Goal: Book appointment/travel/reservation

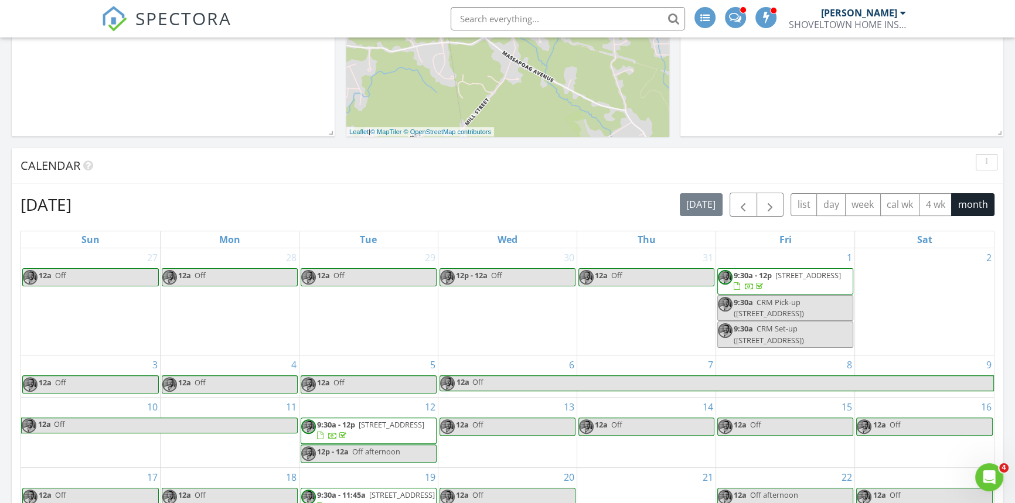
scroll to position [319, 0]
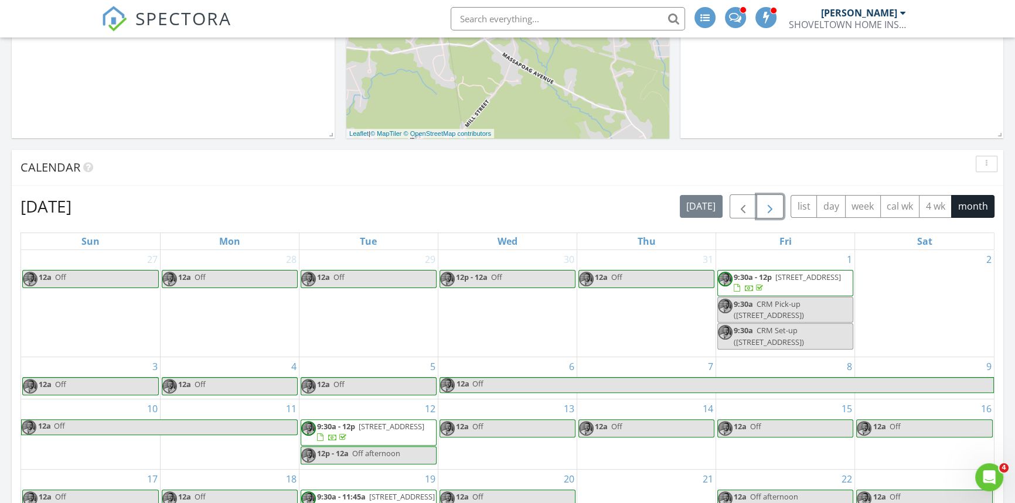
click at [770, 216] on button "button" at bounding box center [771, 207] width 28 height 24
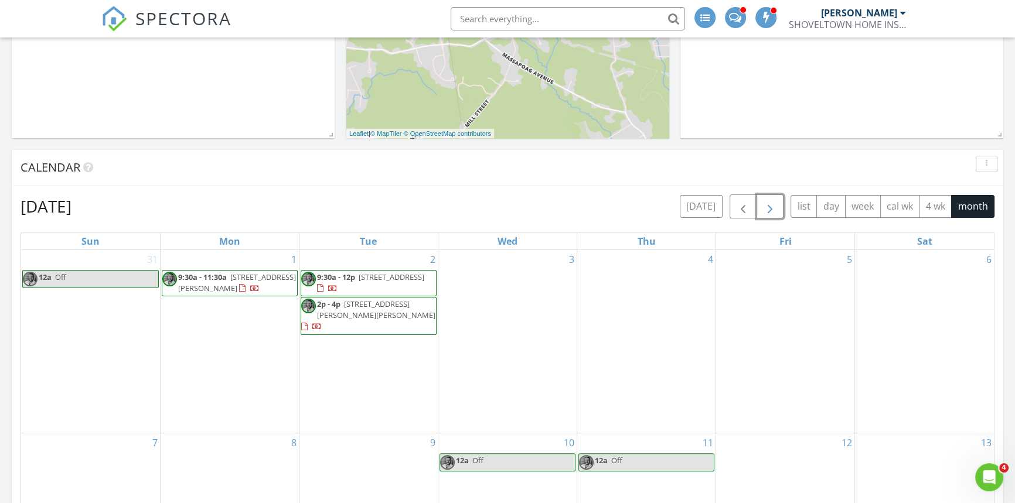
click at [946, 317] on div "6" at bounding box center [924, 341] width 139 height 183
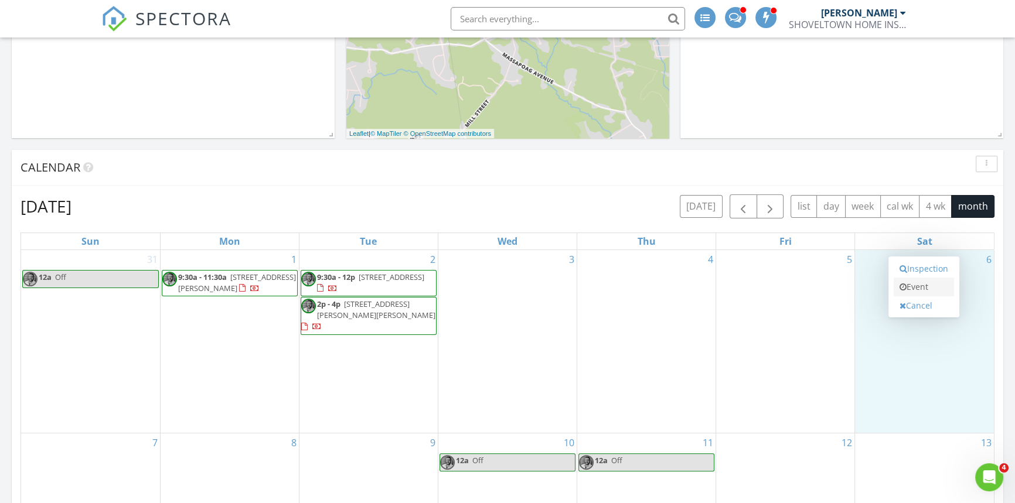
click at [925, 284] on link "Event" at bounding box center [924, 287] width 60 height 19
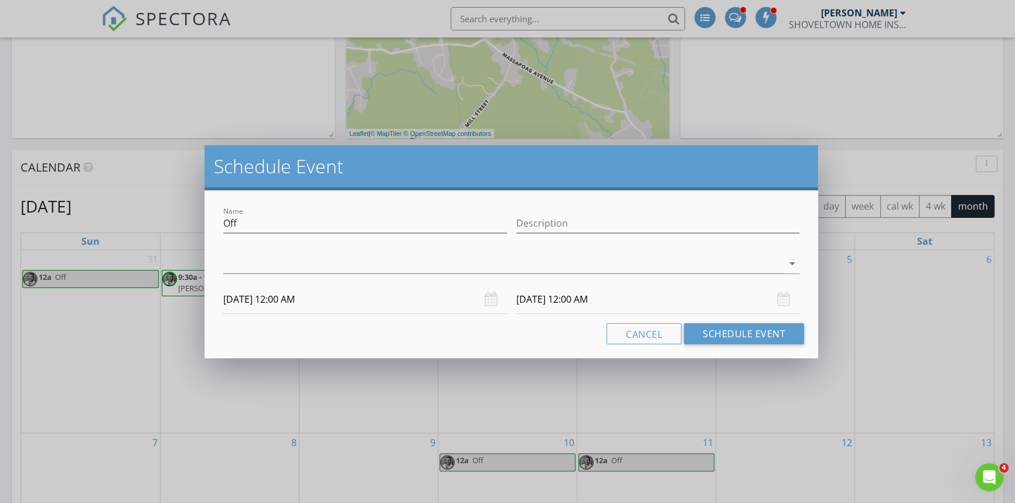
click at [263, 276] on div "arrow_drop_down" at bounding box center [511, 269] width 576 height 31
click at [261, 271] on div at bounding box center [503, 263] width 560 height 19
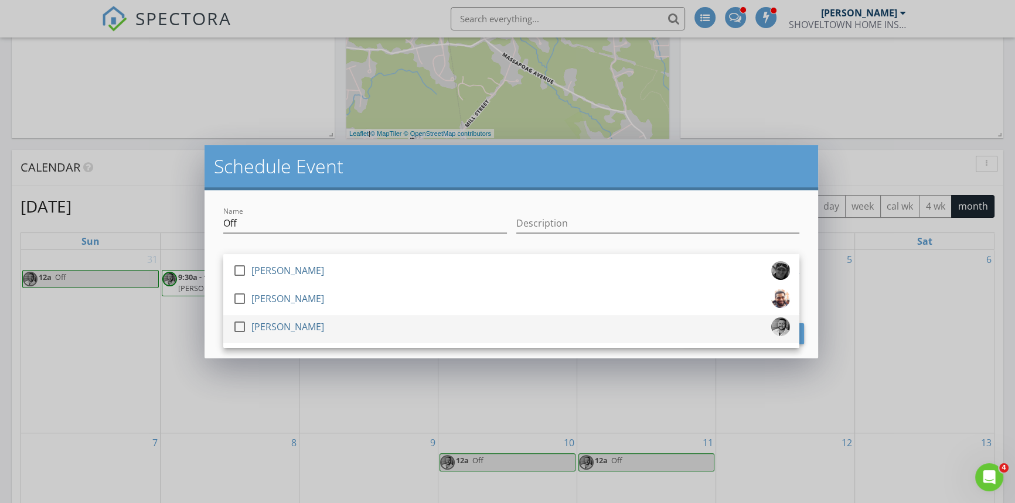
click at [240, 325] on div at bounding box center [240, 327] width 20 height 20
click at [418, 162] on h2 "Schedule Event" at bounding box center [511, 166] width 595 height 23
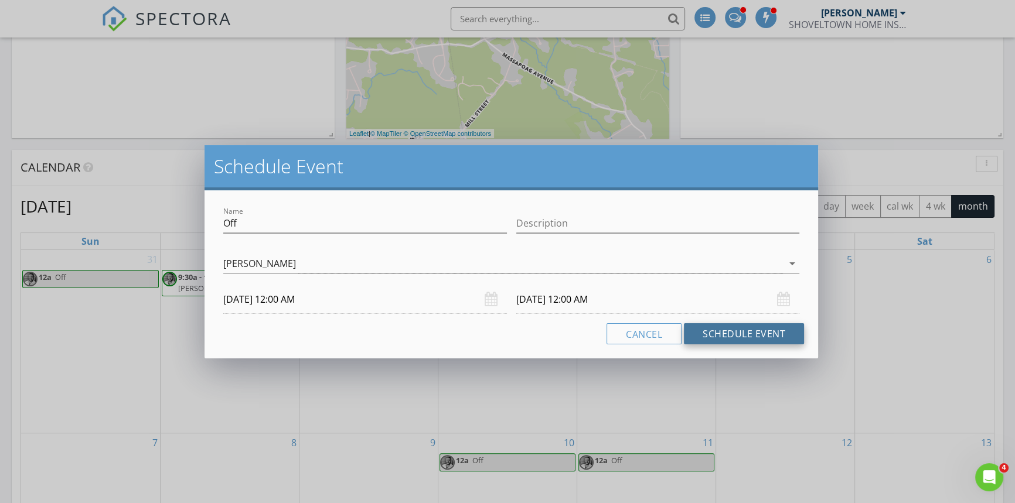
click at [738, 331] on button "Schedule Event" at bounding box center [744, 333] width 120 height 21
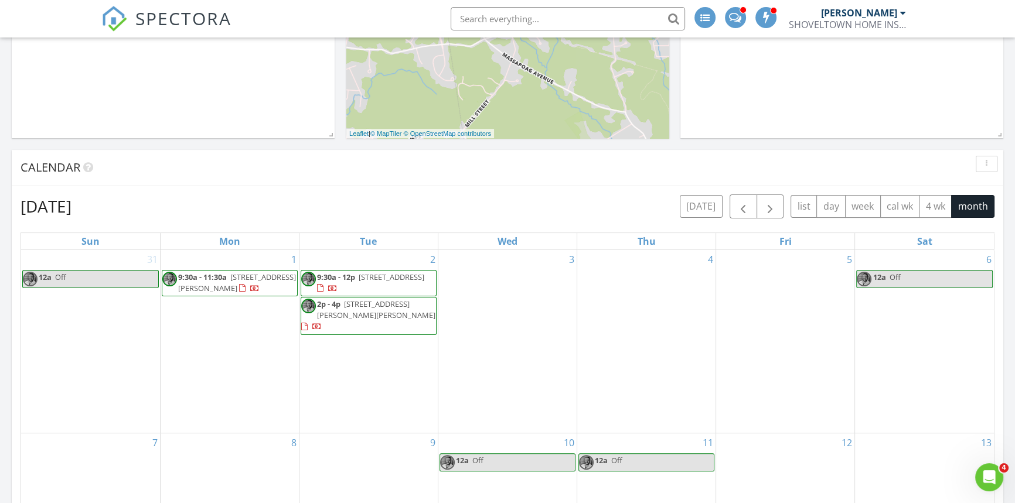
click at [96, 459] on div "7" at bounding box center [90, 476] width 139 height 84
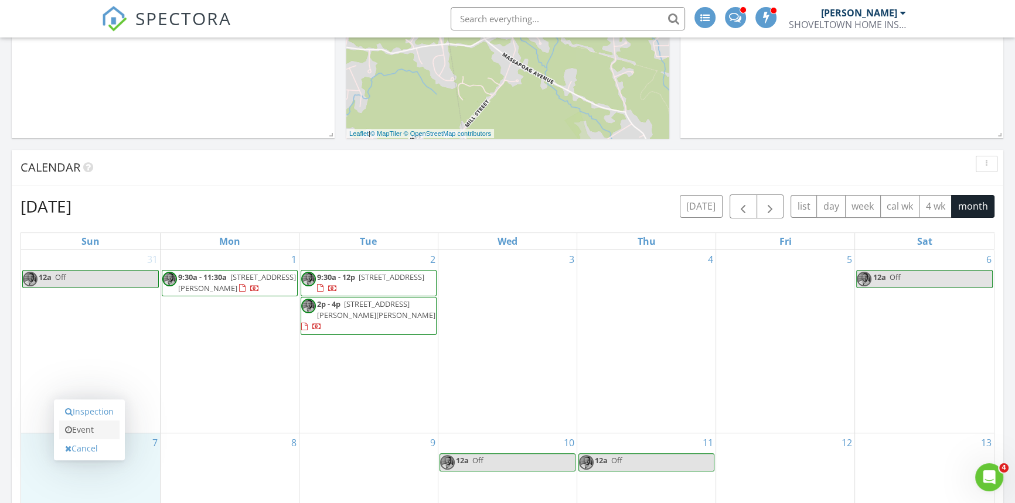
click at [88, 433] on link "Event" at bounding box center [89, 430] width 60 height 19
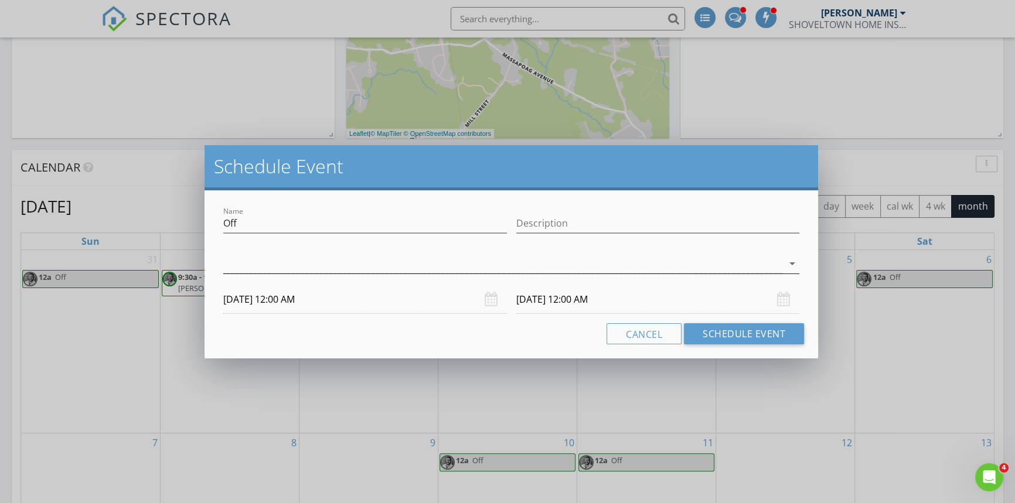
click at [236, 273] on div at bounding box center [503, 263] width 560 height 19
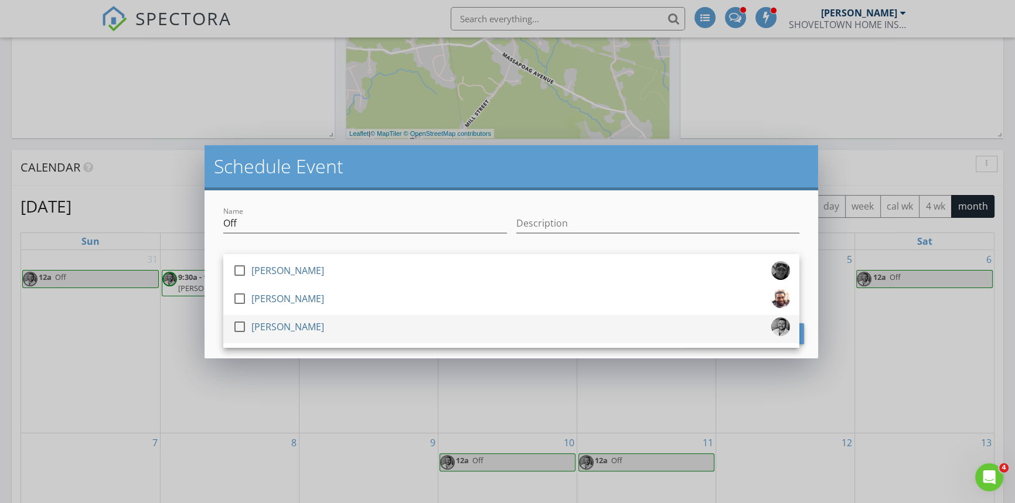
click at [239, 331] on div at bounding box center [240, 327] width 20 height 20
click at [577, 202] on div "Name Off Description check_box_outline_blank [PERSON_NAME] check_box_outline_bl…" at bounding box center [512, 274] width 614 height 168
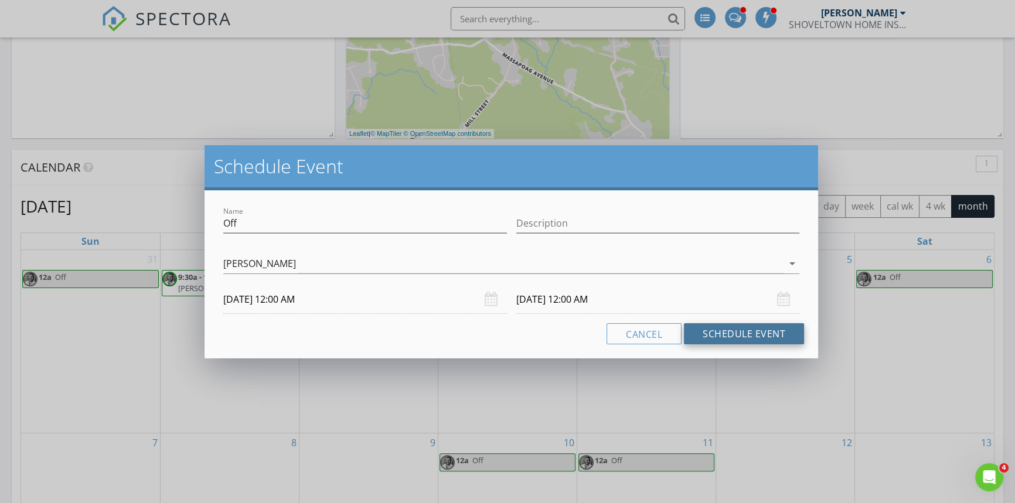
click at [725, 333] on button "Schedule Event" at bounding box center [744, 333] width 120 height 21
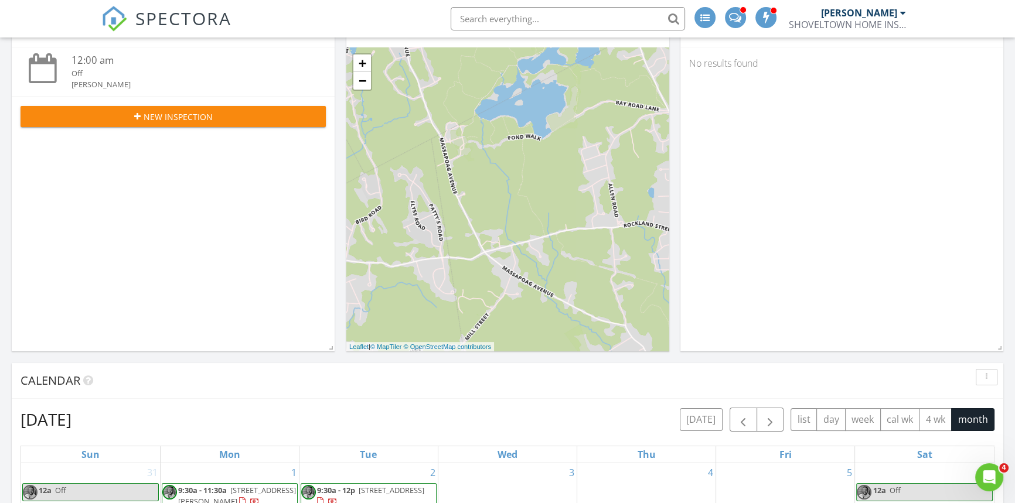
scroll to position [0, 0]
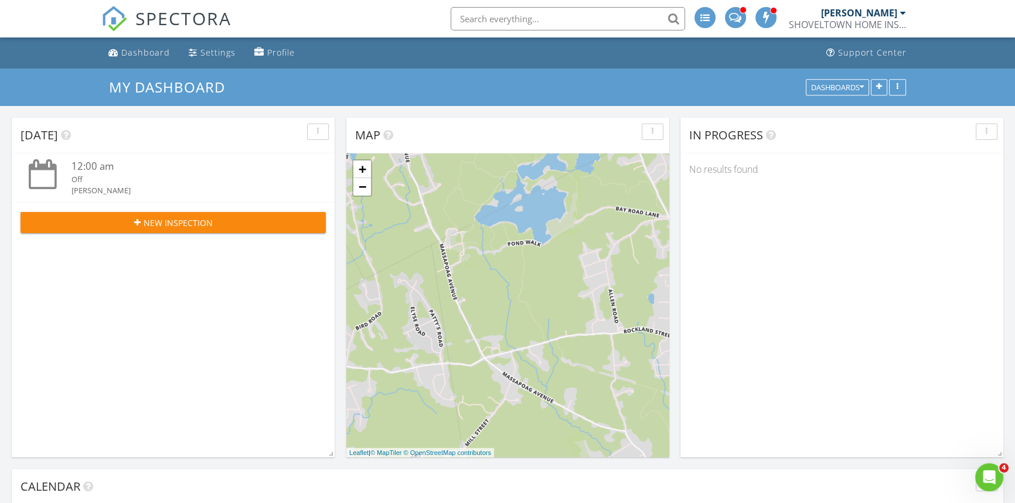
click at [835, 31] on div "[PERSON_NAME] SHOVELTOWN HOME INSPECTIONS LLC" at bounding box center [847, 19] width 117 height 38
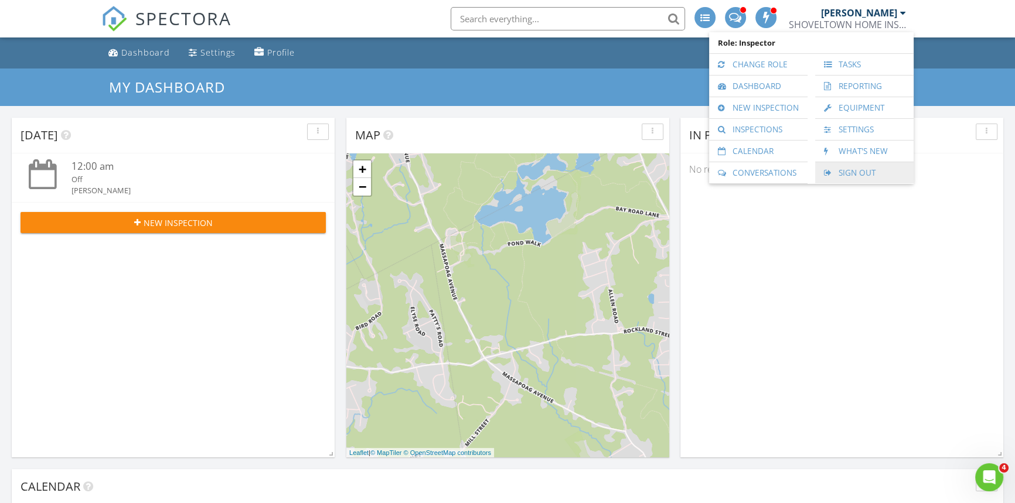
click at [856, 170] on link "Sign Out" at bounding box center [864, 172] width 87 height 21
